Goal: Task Accomplishment & Management: Complete application form

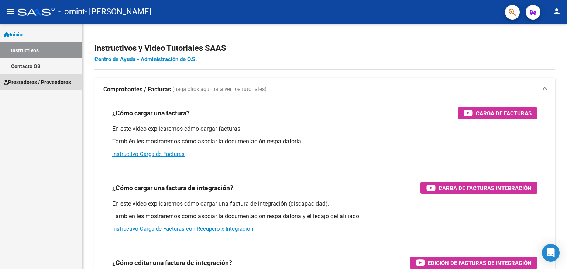
drag, startPoint x: 0, startPoint y: 0, endPoint x: 61, endPoint y: 82, distance: 101.6
click at [61, 82] on span "Prestadores / Proveedores" at bounding box center [37, 82] width 67 height 8
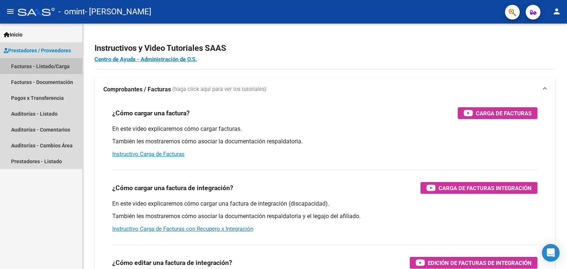
click at [57, 62] on link "Facturas - Listado/Carga" at bounding box center [41, 66] width 82 height 16
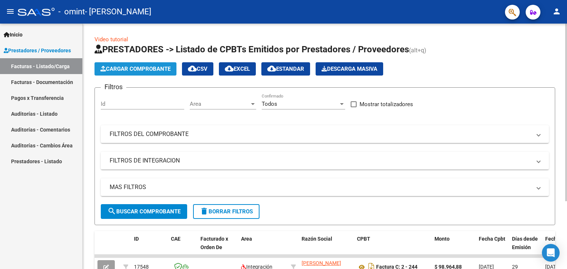
click at [149, 68] on span "Cargar Comprobante" at bounding box center [135, 69] width 70 height 7
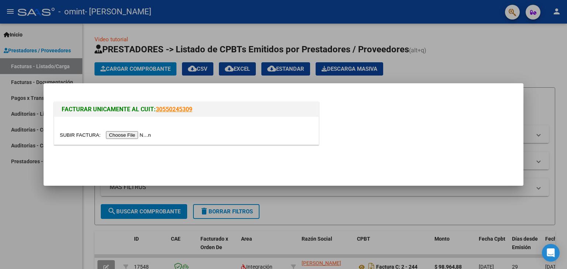
click at [40, 192] on div at bounding box center [283, 134] width 567 height 269
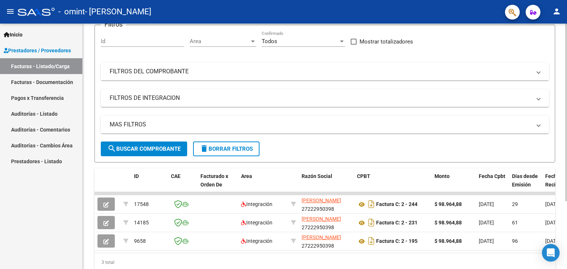
scroll to position [66, 0]
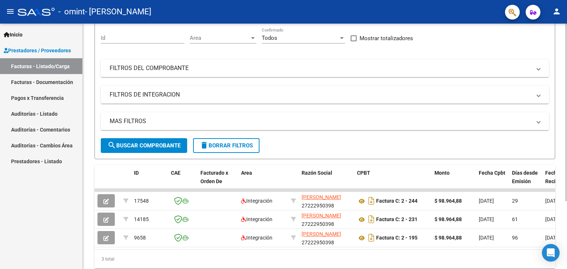
click at [566, 145] on div at bounding box center [566, 163] width 2 height 178
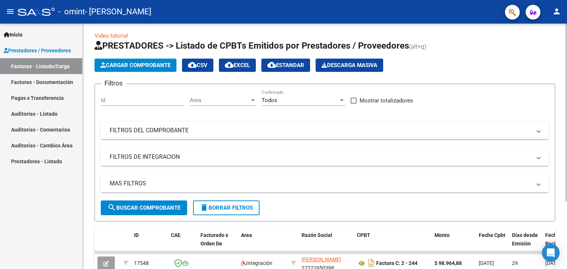
scroll to position [0, 0]
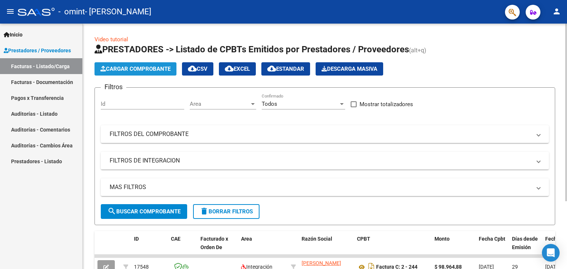
drag, startPoint x: 561, startPoint y: 161, endPoint x: 140, endPoint y: 67, distance: 430.8
click at [140, 67] on span "Cargar Comprobante" at bounding box center [135, 69] width 70 height 7
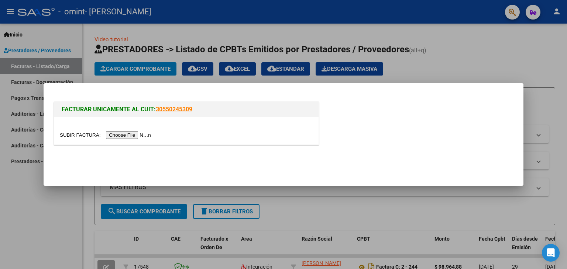
click at [125, 133] on input "file" at bounding box center [106, 135] width 93 height 8
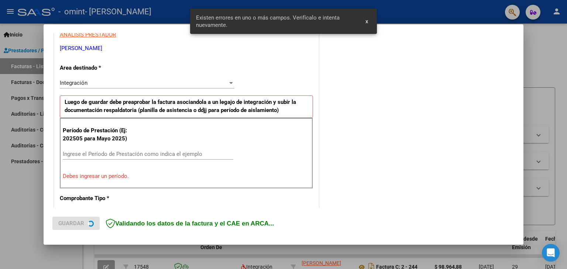
scroll to position [155, 0]
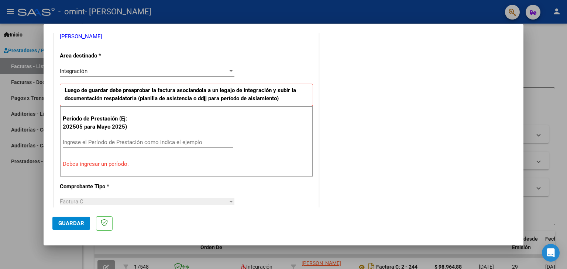
click at [72, 140] on input "Ingrese el Período de Prestación como indica el ejemplo" at bounding box center [148, 142] width 170 height 7
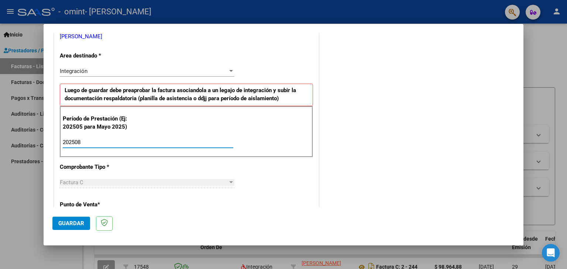
type input "202508"
click at [78, 201] on p "Punto de Venta *" at bounding box center [98, 205] width 76 height 8
click at [106, 179] on div "Factura C" at bounding box center [144, 182] width 168 height 7
click at [94, 182] on div "Factura C" at bounding box center [144, 182] width 168 height 7
click at [111, 203] on p "Punto de Venta *" at bounding box center [98, 205] width 76 height 8
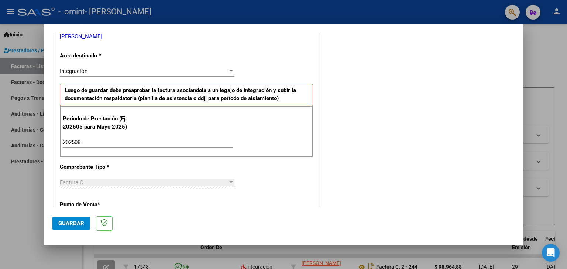
click at [156, 204] on div "CUIT * 27-22295039-8 Ingresar CUIT ANALISIS PRESTADOR [PERSON_NAME] [PERSON_NAM…" at bounding box center [186, 247] width 264 height 555
click at [142, 205] on div "CUIT * 27-22295039-8 Ingresar CUIT ANALISIS PRESTADOR [PERSON_NAME] [PERSON_NAM…" at bounding box center [186, 247] width 264 height 555
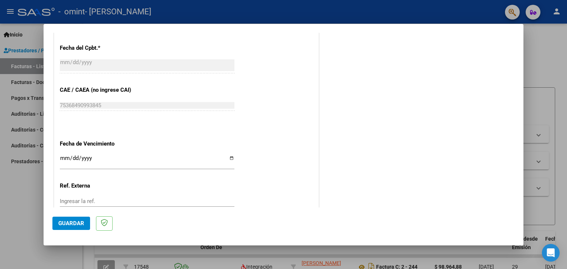
scroll to position [473, 0]
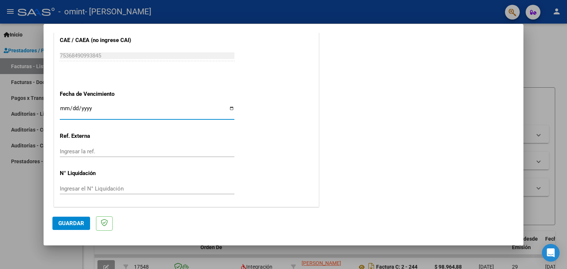
click at [228, 107] on input "Ingresar la fecha" at bounding box center [147, 112] width 175 height 12
click at [229, 108] on input "Ingresar la fecha" at bounding box center [147, 112] width 175 height 12
type input "[DATE]"
click at [68, 223] on span "Guardar" at bounding box center [71, 223] width 26 height 7
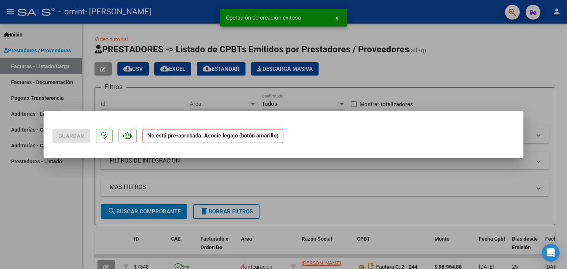
scroll to position [0, 0]
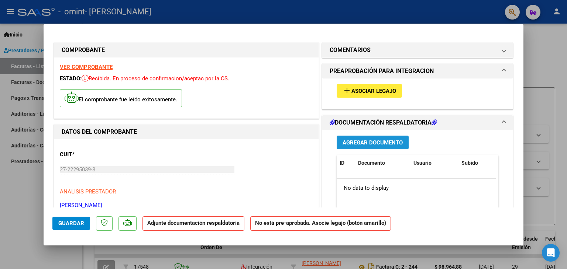
click at [385, 144] on span "Agregar Documento" at bounding box center [372, 142] width 60 height 7
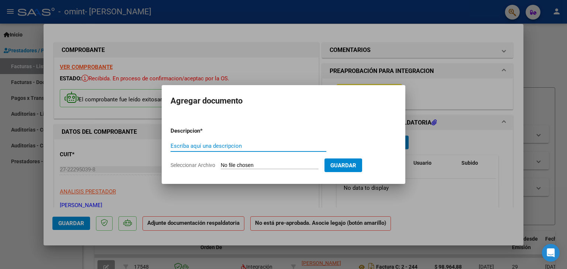
click at [242, 147] on input "Escriba aquí una descripcion" at bounding box center [248, 146] width 156 height 7
type input "asistencia"
click at [225, 165] on input "Seleccionar Archivo" at bounding box center [270, 165] width 98 height 7
type input "C:\fakepath\[PERSON_NAME] [DATE].pdf"
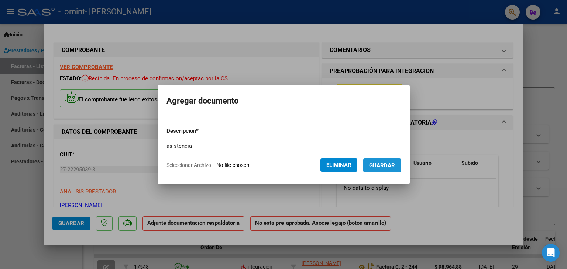
click at [388, 165] on span "Guardar" at bounding box center [382, 165] width 26 height 7
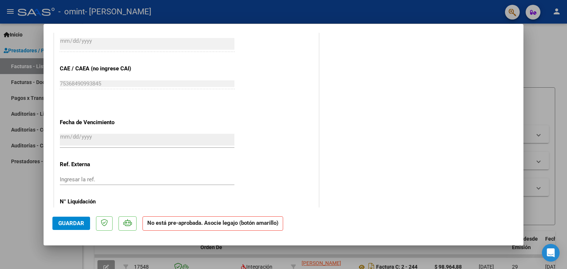
scroll to position [465, 0]
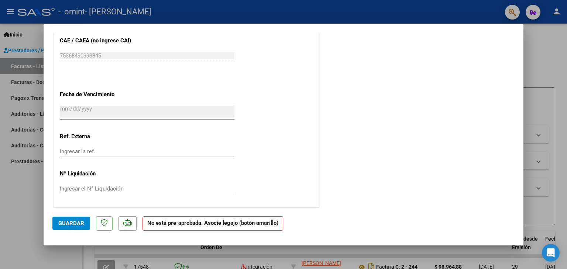
click at [226, 226] on strong "No está pre-aprobada. Asocie legajo (botón amarillo)" at bounding box center [212, 224] width 141 height 14
click at [56, 224] on button "Guardar" at bounding box center [71, 223] width 38 height 13
click at [72, 224] on span "Guardar" at bounding box center [71, 223] width 26 height 7
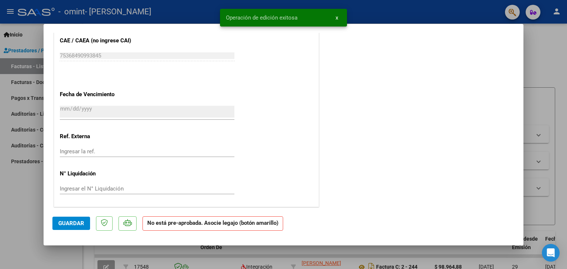
click at [529, 39] on div at bounding box center [283, 134] width 567 height 269
type input "$ 0,00"
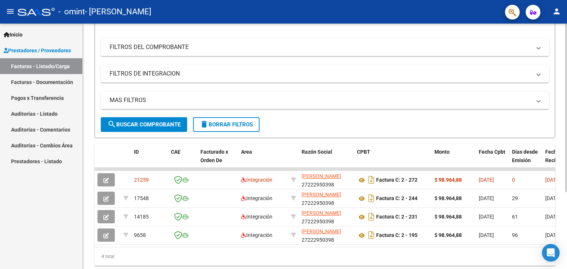
scroll to position [87, 0]
click at [563, 162] on div "Video tutorial PRESTADORES -> Listado de CPBTs Emitidos por Prestadores / Prove…" at bounding box center [326, 112] width 486 height 353
drag, startPoint x: 564, startPoint y: 204, endPoint x: 563, endPoint y: 224, distance: 19.6
click at [563, 224] on div "Video tutorial PRESTADORES -> Listado de CPBTs Emitidos por Prestadores / Prove…" at bounding box center [325, 112] width 484 height 353
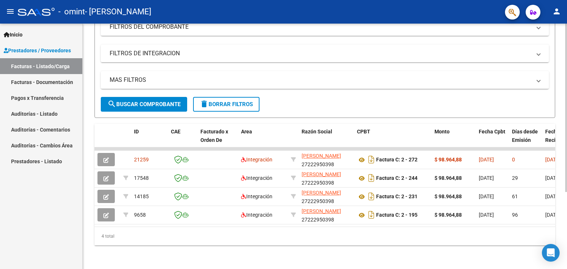
click at [564, 269] on html "menu - omint - [PERSON_NAME] person Inicio Instructivos Contacto OS Prestadores…" at bounding box center [283, 134] width 567 height 269
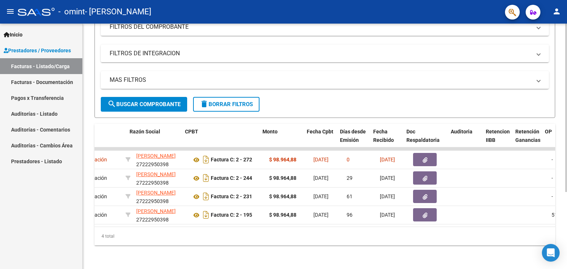
scroll to position [0, 172]
